Goal: Task Accomplishment & Management: Complete application form

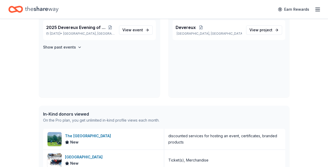
scroll to position [183, 0]
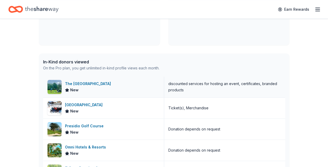
click at [95, 83] on div "The [GEOGRAPHIC_DATA]" at bounding box center [89, 84] width 48 height 6
click at [92, 106] on div "[GEOGRAPHIC_DATA]" at bounding box center [85, 105] width 40 height 6
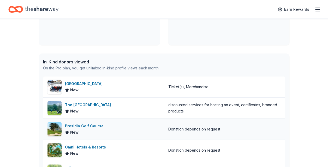
click at [89, 128] on div "Presidio Golf Course" at bounding box center [85, 126] width 41 height 6
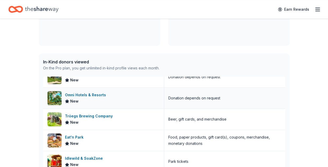
click at [86, 97] on div "Omni Hotels & Resorts" at bounding box center [86, 95] width 43 height 6
click at [84, 118] on div "Tröegs Brewing Company" at bounding box center [90, 116] width 50 height 6
click at [75, 137] on div "Eat'n Park" at bounding box center [75, 137] width 21 height 6
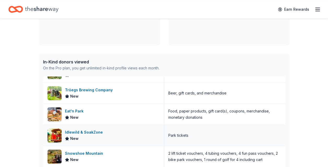
click at [91, 133] on div "Idlewild & SoakZone" at bounding box center [85, 132] width 40 height 6
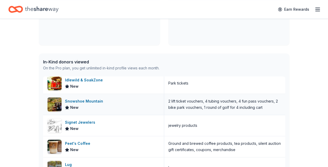
click at [88, 102] on div "Snowshoe Mountain" at bounding box center [85, 101] width 40 height 6
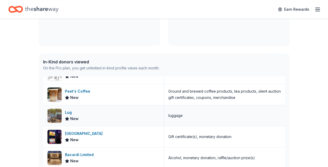
scroll to position [191, 0]
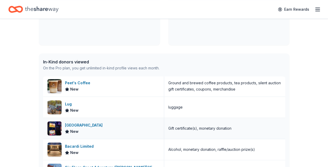
click at [80, 124] on div "Wind Creek Hospitality" at bounding box center [85, 125] width 40 height 6
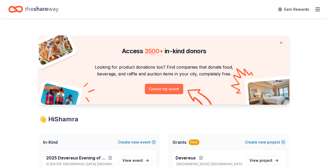
scroll to position [26, 0]
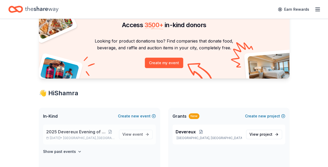
click at [80, 130] on span "2025 Devereux Evening of Hope" at bounding box center [75, 132] width 59 height 6
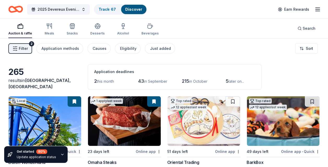
scroll to position [52, 0]
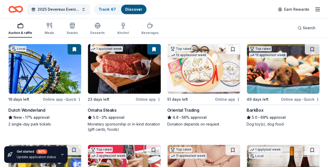
click at [109, 117] on div "5.0 • 3% approval" at bounding box center [124, 117] width 73 height 6
click at [261, 108] on div "BarkBox" at bounding box center [255, 110] width 17 height 6
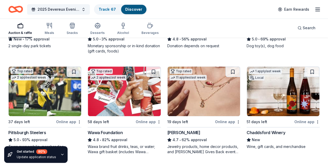
scroll to position [157, 0]
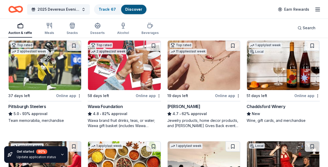
click at [31, 105] on div "Pittsburgh Steelers" at bounding box center [27, 106] width 38 height 6
click at [188, 106] on div "Kendra Scott" at bounding box center [183, 106] width 33 height 6
click at [260, 105] on div "Chaddsford Winery" at bounding box center [266, 106] width 39 height 6
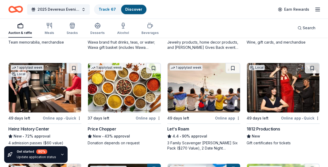
scroll to position [261, 0]
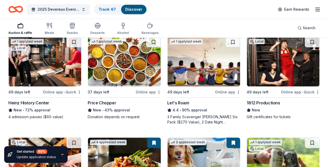
click at [42, 102] on div "Heinz History Center" at bounding box center [28, 103] width 41 height 6
click at [112, 102] on div "Price Chopper" at bounding box center [102, 103] width 28 height 6
click at [260, 100] on div "1812 Productions" at bounding box center [264, 103] width 34 height 6
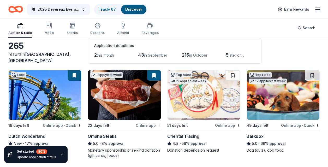
scroll to position [52, 0]
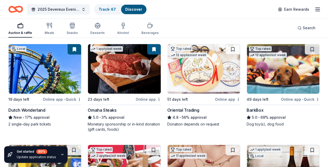
click at [37, 108] on div "Dutch Wonderland" at bounding box center [26, 110] width 37 height 6
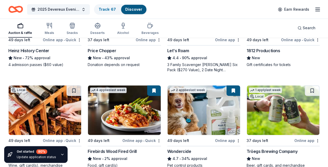
scroll to position [339, 0]
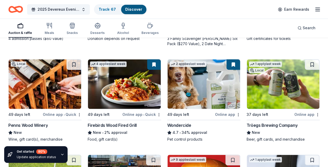
click at [35, 124] on div "Penns Wood Winery" at bounding box center [27, 125] width 39 height 6
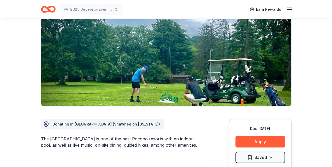
scroll to position [104, 0]
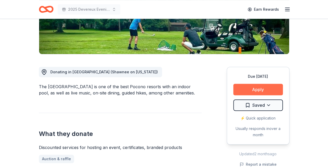
click at [259, 88] on button "Apply" at bounding box center [258, 89] width 50 height 11
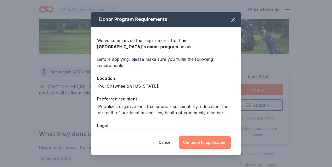
click at [206, 141] on button "Continue to application" at bounding box center [205, 142] width 52 height 13
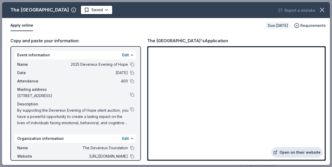
click at [298, 152] on link "Open on their website" at bounding box center [296, 152] width 51 height 10
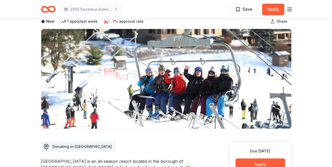
scroll to position [4, 0]
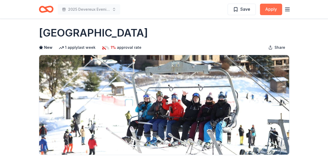
click at [275, 9] on button "Apply" at bounding box center [271, 9] width 22 height 11
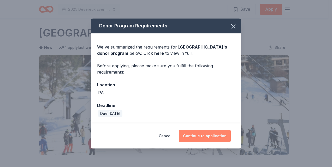
click at [198, 134] on button "Continue to application" at bounding box center [205, 136] width 52 height 13
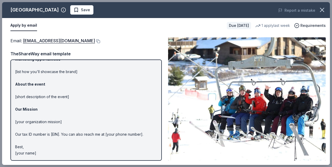
scroll to position [0, 0]
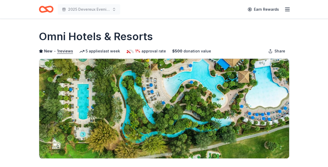
scroll to position [52, 0]
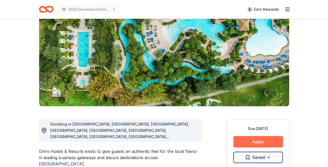
click at [264, 142] on button "Apply" at bounding box center [258, 141] width 50 height 11
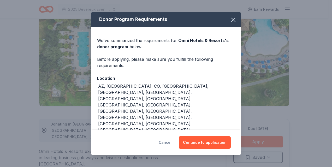
click at [165, 142] on button "Cancel" at bounding box center [165, 142] width 13 height 13
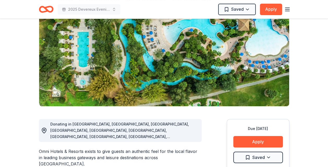
scroll to position [0, 0]
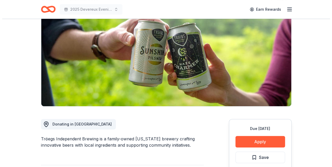
scroll to position [78, 0]
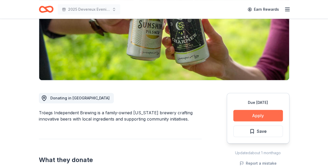
click at [256, 115] on button "Apply" at bounding box center [258, 115] width 50 height 11
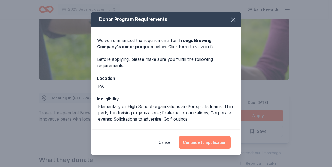
click at [210, 142] on button "Continue to application" at bounding box center [205, 142] width 52 height 13
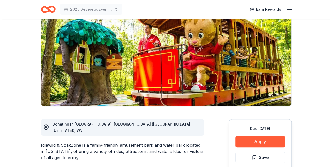
scroll to position [104, 0]
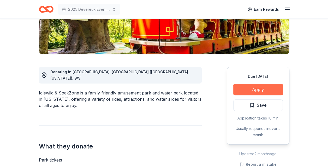
click at [259, 89] on button "Apply" at bounding box center [258, 89] width 50 height 11
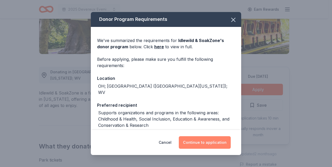
click at [210, 142] on button "Continue to application" at bounding box center [205, 142] width 52 height 13
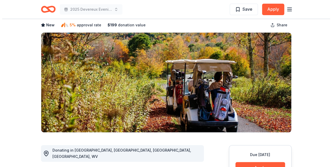
scroll to position [78, 0]
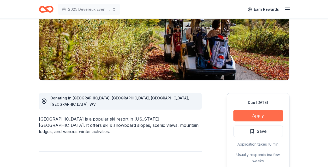
click at [260, 115] on button "Apply" at bounding box center [258, 115] width 50 height 11
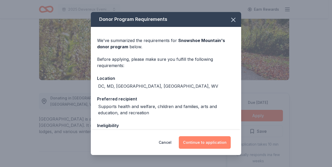
click at [208, 140] on button "Continue to application" at bounding box center [205, 142] width 52 height 13
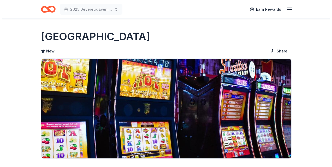
scroll to position [78, 0]
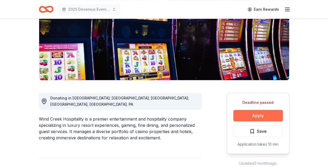
click at [248, 117] on button "Apply" at bounding box center [258, 115] width 50 height 11
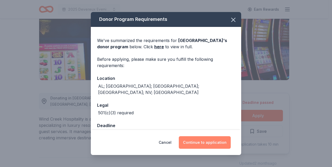
click at [210, 142] on button "Continue to application" at bounding box center [205, 142] width 52 height 13
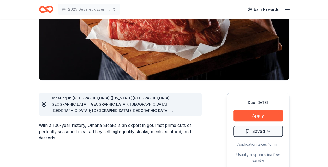
scroll to position [104, 0]
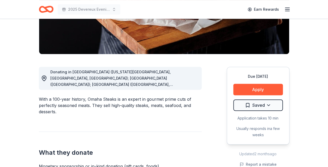
click at [198, 86] on div "Donating in [GEOGRAPHIC_DATA] ([US_STATE][GEOGRAPHIC_DATA], [GEOGRAPHIC_DATA], …" at bounding box center [120, 78] width 163 height 23
click at [170, 85] on span "Donating in [GEOGRAPHIC_DATA] ([US_STATE][GEOGRAPHIC_DATA], [GEOGRAPHIC_DATA], …" at bounding box center [111, 128] width 123 height 117
click at [173, 85] on span "Donating in [GEOGRAPHIC_DATA] ([US_STATE][GEOGRAPHIC_DATA], [GEOGRAPHIC_DATA], …" at bounding box center [111, 128] width 123 height 117
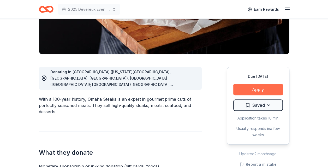
click at [265, 87] on button "Apply" at bounding box center [258, 89] width 50 height 11
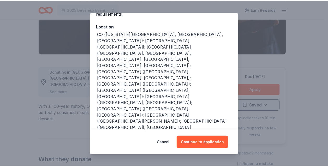
scroll to position [0, 0]
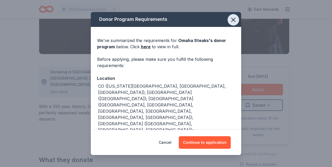
click at [231, 21] on icon "button" at bounding box center [233, 20] width 4 height 4
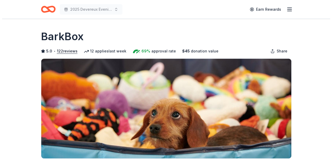
scroll to position [78, 0]
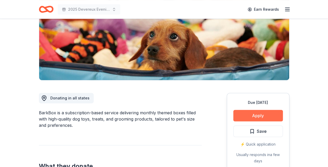
click at [264, 112] on button "Apply" at bounding box center [258, 115] width 50 height 11
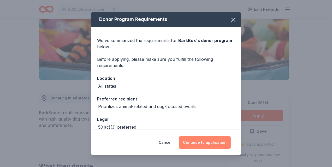
click at [210, 140] on button "Continue to application" at bounding box center [205, 142] width 52 height 13
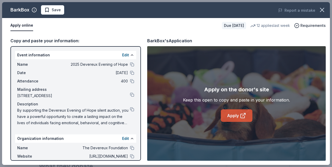
click at [232, 115] on link "Apply" at bounding box center [237, 115] width 32 height 13
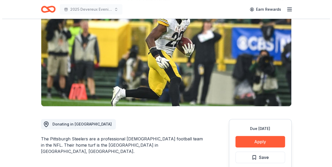
scroll to position [78, 0]
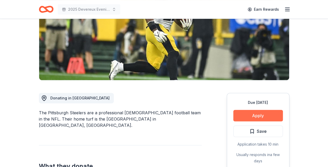
click at [260, 114] on button "Apply" at bounding box center [258, 115] width 50 height 11
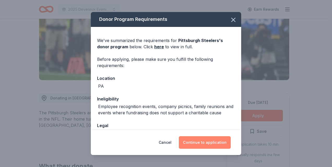
click at [209, 141] on button "Continue to application" at bounding box center [205, 142] width 52 height 13
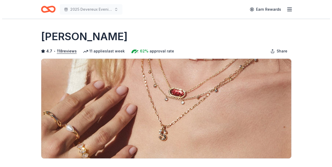
scroll to position [78, 0]
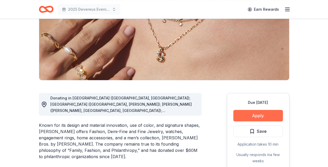
click at [250, 113] on button "Apply" at bounding box center [258, 115] width 50 height 11
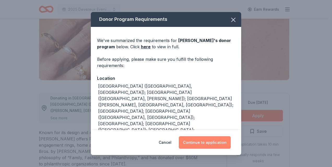
click at [205, 140] on button "Continue to application" at bounding box center [205, 142] width 52 height 13
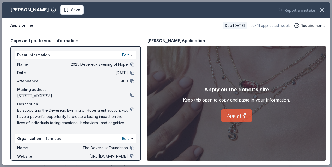
click at [235, 114] on link "Apply" at bounding box center [237, 115] width 32 height 13
click at [237, 115] on link "Apply" at bounding box center [237, 115] width 32 height 13
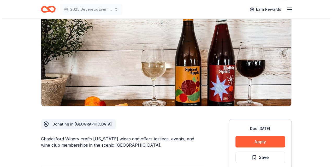
scroll to position [78, 0]
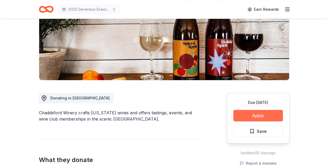
click at [259, 114] on button "Apply" at bounding box center [258, 115] width 50 height 11
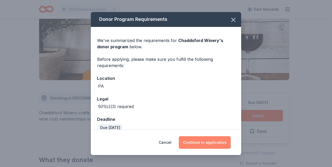
click at [201, 140] on button "Continue to application" at bounding box center [205, 142] width 52 height 13
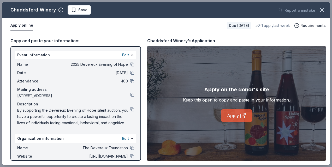
click at [227, 115] on link "Apply" at bounding box center [237, 115] width 32 height 13
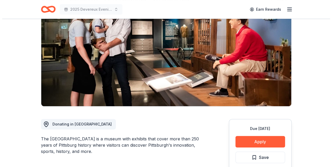
scroll to position [78, 0]
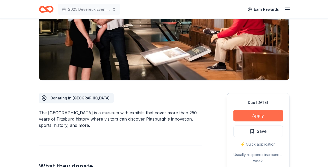
click at [257, 114] on button "Apply" at bounding box center [258, 115] width 50 height 11
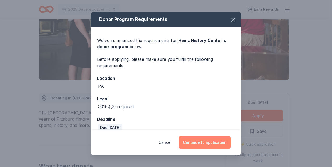
click at [203, 142] on button "Continue to application" at bounding box center [205, 142] width 52 height 13
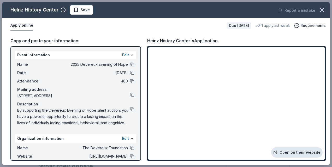
click at [296, 151] on link "Open on their website" at bounding box center [296, 152] width 51 height 10
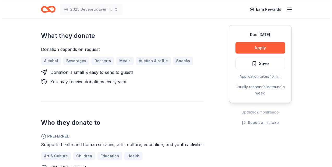
scroll to position [261, 0]
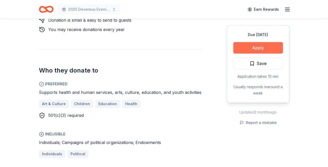
click at [261, 46] on button "Apply" at bounding box center [258, 47] width 50 height 11
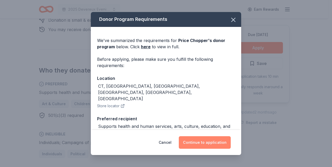
click at [200, 139] on button "Continue to application" at bounding box center [205, 142] width 52 height 13
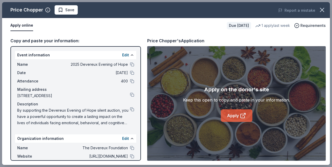
click at [236, 115] on link "Apply" at bounding box center [237, 115] width 32 height 13
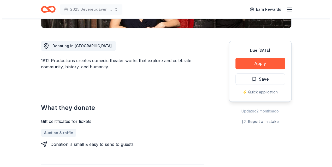
scroll to position [104, 0]
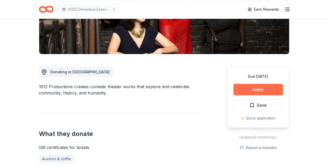
click at [257, 88] on button "Apply" at bounding box center [258, 89] width 50 height 11
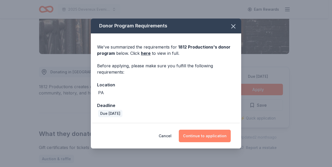
click at [211, 135] on button "Continue to application" at bounding box center [205, 136] width 52 height 13
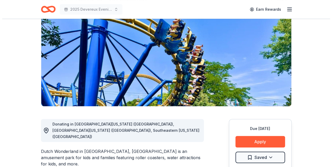
scroll to position [78, 0]
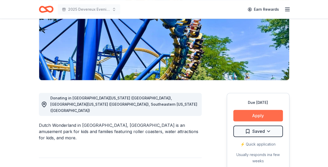
click at [261, 113] on button "Apply" at bounding box center [258, 115] width 50 height 11
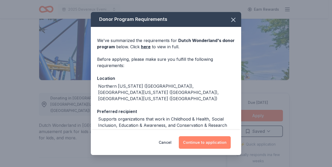
click at [212, 140] on button "Continue to application" at bounding box center [205, 142] width 52 height 13
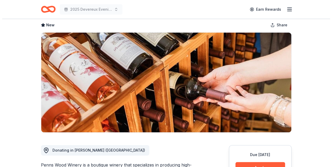
scroll to position [52, 0]
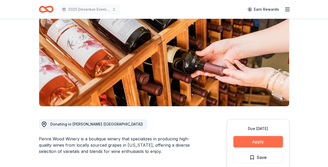
click at [265, 140] on button "Apply" at bounding box center [258, 141] width 50 height 11
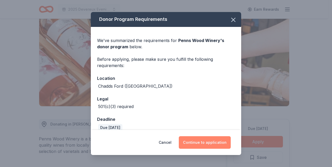
click at [214, 142] on button "Continue to application" at bounding box center [205, 142] width 52 height 13
